Goal: Transaction & Acquisition: Purchase product/service

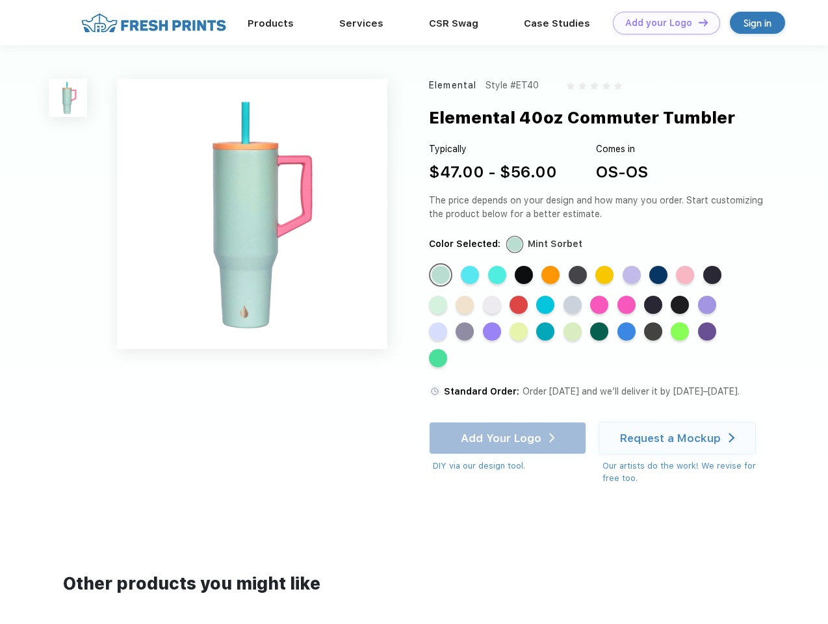
click at [662, 23] on link "Add your Logo Design Tool" at bounding box center [666, 23] width 107 height 23
click at [0, 0] on div "Design Tool" at bounding box center [0, 0] width 0 height 0
click at [697, 22] on link "Add your Logo Design Tool" at bounding box center [666, 23] width 107 height 23
click at [68, 97] on img at bounding box center [68, 98] width 38 height 38
click at [442, 276] on div "Standard Color" at bounding box center [441, 275] width 18 height 18
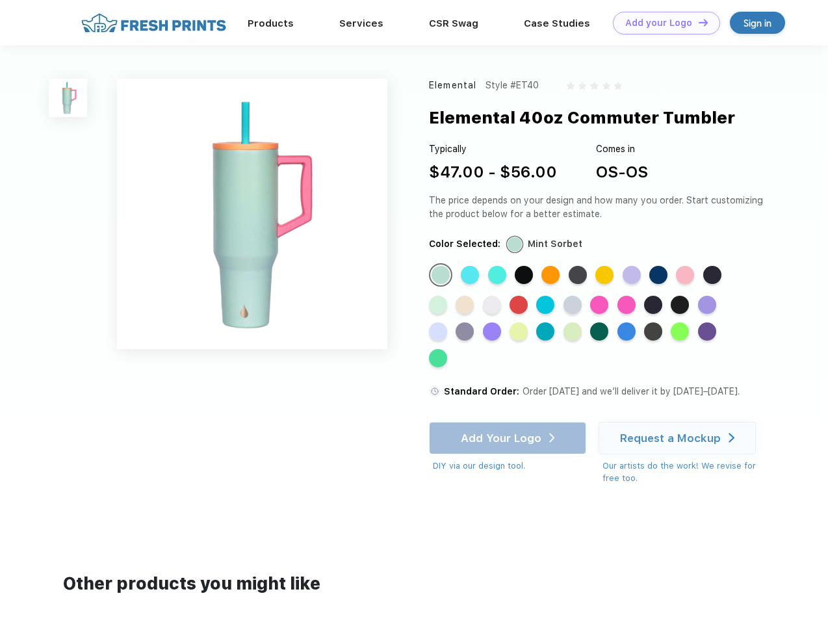
click at [471, 276] on div "Standard Color" at bounding box center [470, 275] width 18 height 18
click at [498, 276] on div "Standard Color" at bounding box center [497, 275] width 18 height 18
click at [525, 276] on div "Standard Color" at bounding box center [524, 275] width 18 height 18
click at [552, 276] on div "Standard Color" at bounding box center [550, 275] width 18 height 18
click at [579, 276] on div "Standard Color" at bounding box center [578, 275] width 18 height 18
